Goal: Task Accomplishment & Management: Complete application form

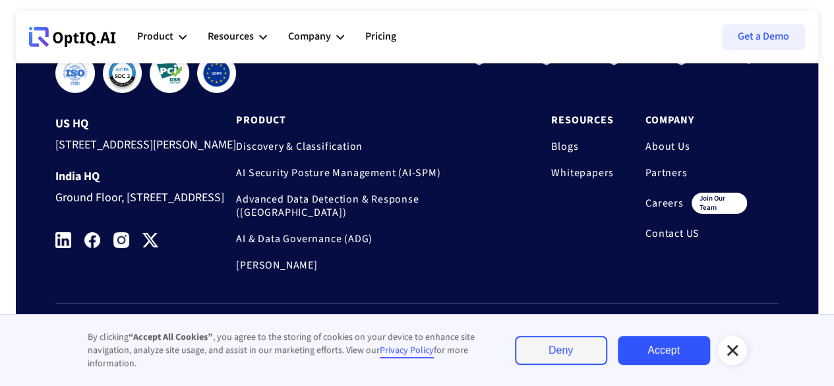
scroll to position [4544, 0]
click at [663, 210] on link "Careers" at bounding box center [664, 202] width 38 height 13
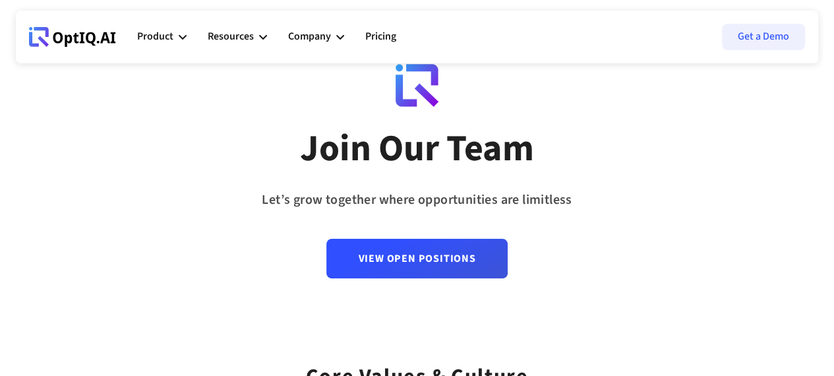
scroll to position [66, 0]
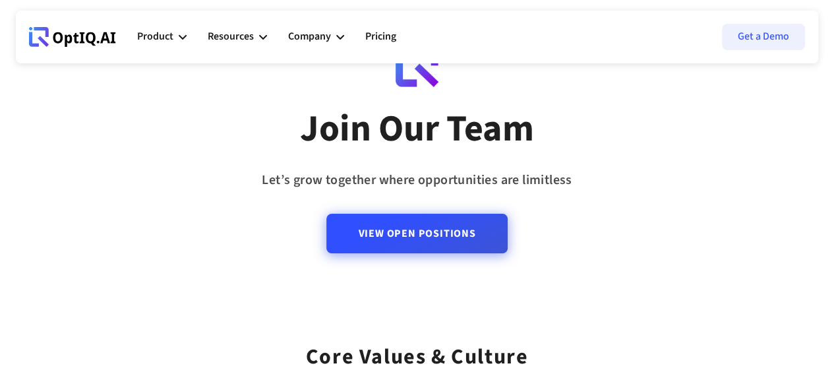
click at [455, 233] on link "View Open Positions" at bounding box center [416, 234] width 181 height 40
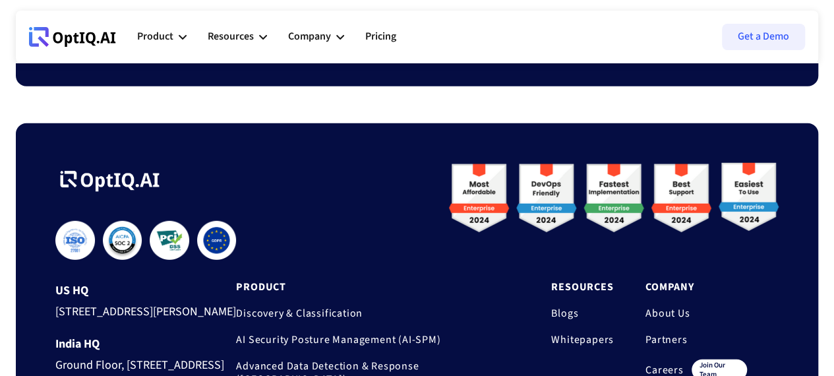
scroll to position [2043, 0]
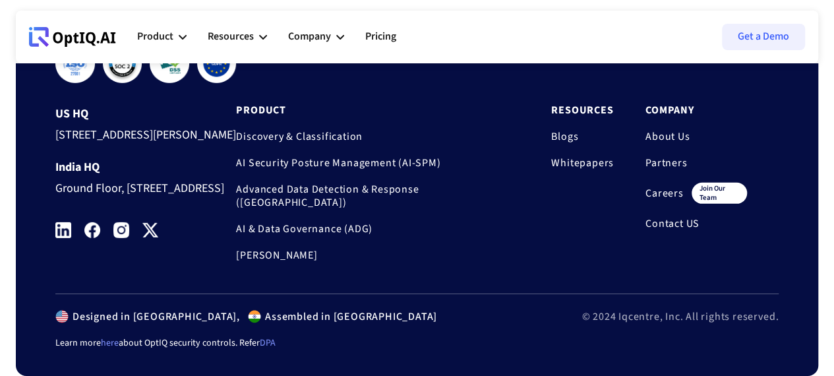
click at [71, 238] on link at bounding box center [69, 230] width 29 height 16
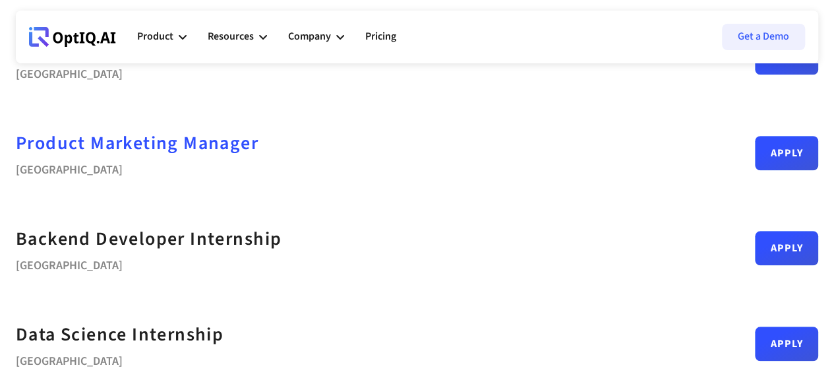
scroll to position [395, 0]
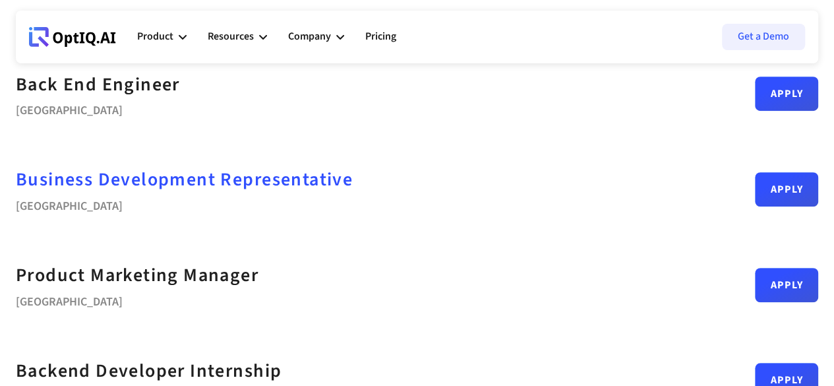
click at [211, 187] on div "Business Development Representative" at bounding box center [184, 180] width 337 height 30
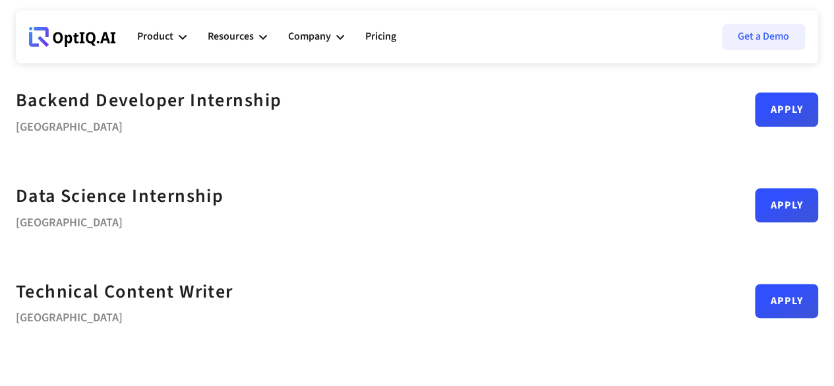
scroll to position [593, 0]
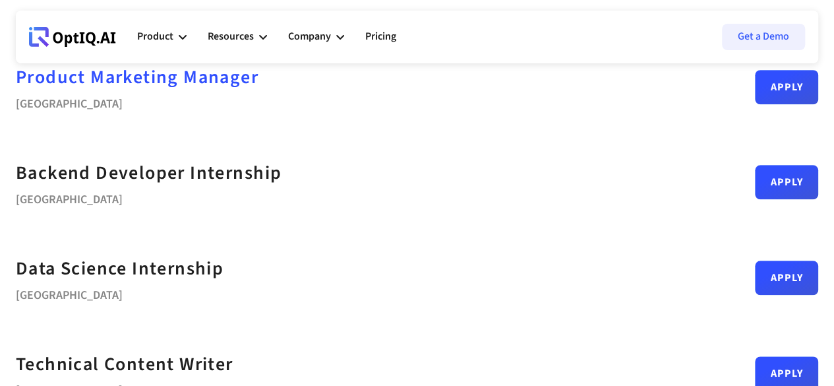
click at [199, 77] on div "Product Marketing Manager" at bounding box center [137, 78] width 243 height 30
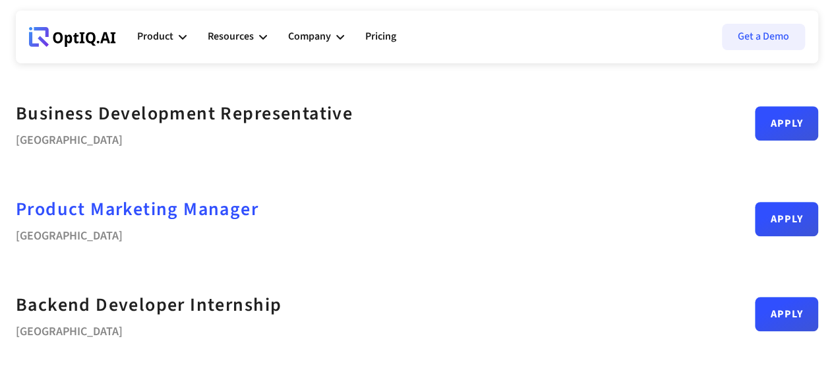
click at [233, 205] on div "Product Marketing Manager" at bounding box center [137, 209] width 243 height 30
click at [140, 198] on div "Product Marketing Manager" at bounding box center [137, 209] width 243 height 30
click at [96, 236] on div "Bengaluru" at bounding box center [137, 233] width 243 height 18
click at [98, 218] on div "Product Marketing Manager" at bounding box center [137, 209] width 243 height 30
click at [100, 214] on div "Product Marketing Manager" at bounding box center [137, 209] width 243 height 30
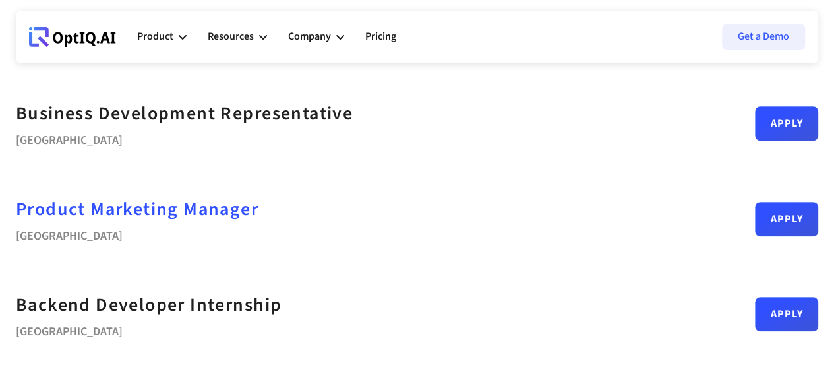
click at [100, 214] on div "Product Marketing Manager" at bounding box center [137, 209] width 243 height 30
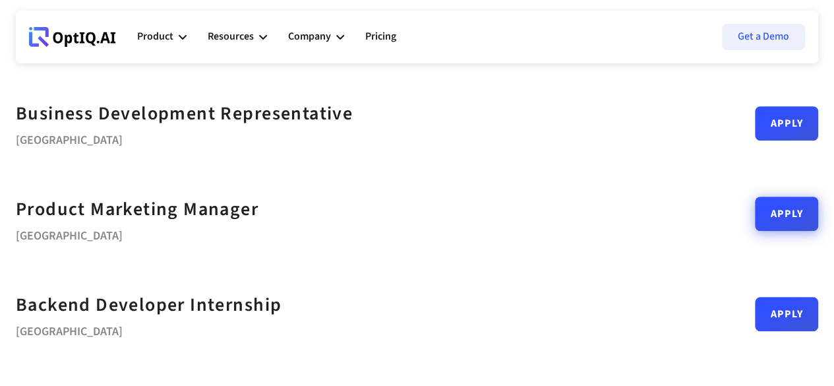
click at [755, 212] on link "Apply" at bounding box center [786, 213] width 63 height 34
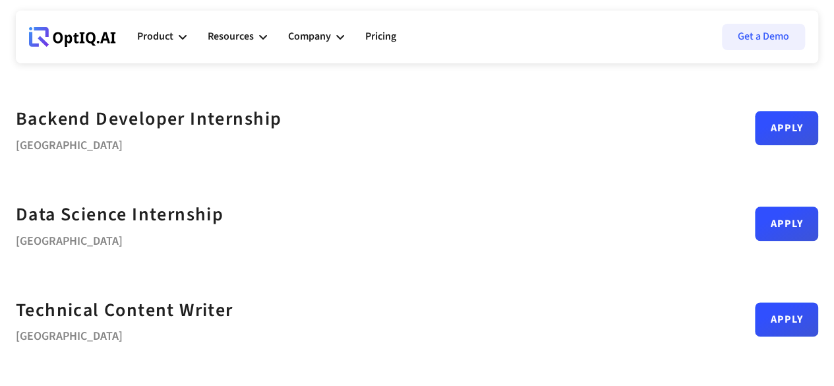
scroll to position [725, 0]
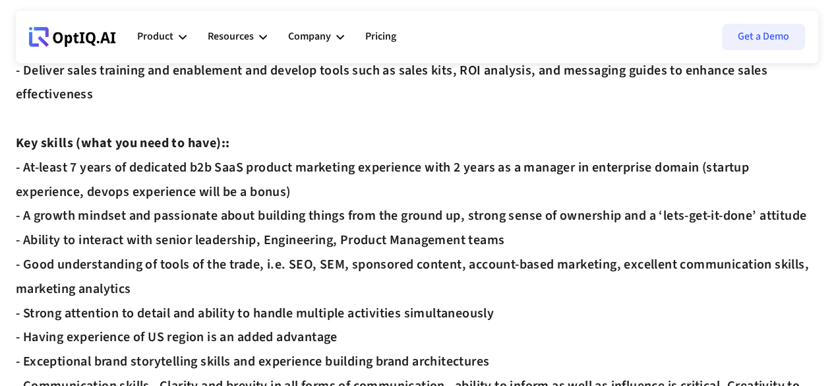
scroll to position [1186, 0]
